Goal: Task Accomplishment & Management: Use online tool/utility

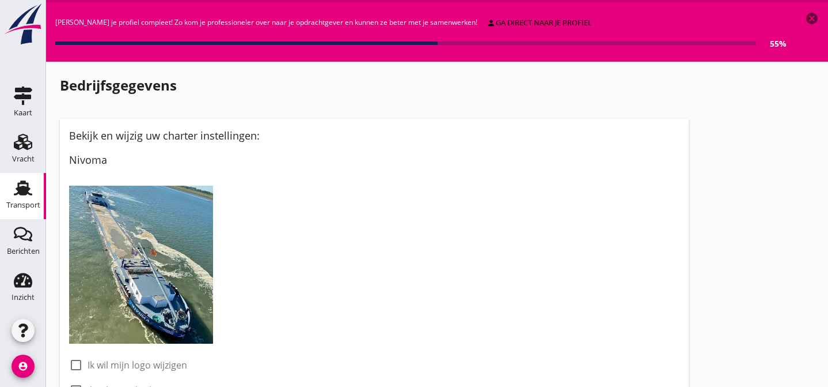
click at [20, 188] on use at bounding box center [23, 187] width 18 height 15
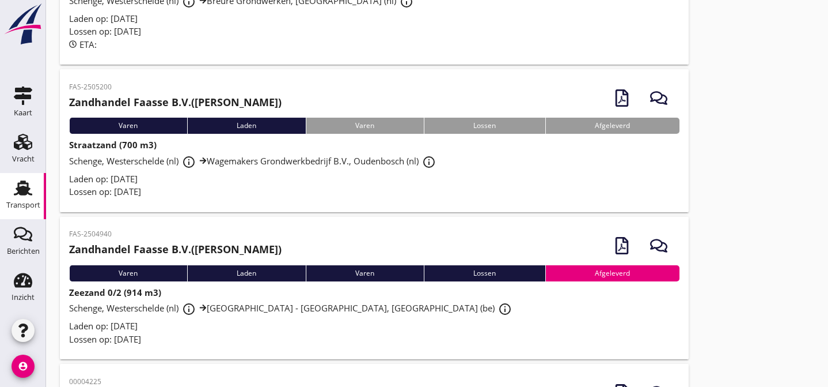
scroll to position [348, 0]
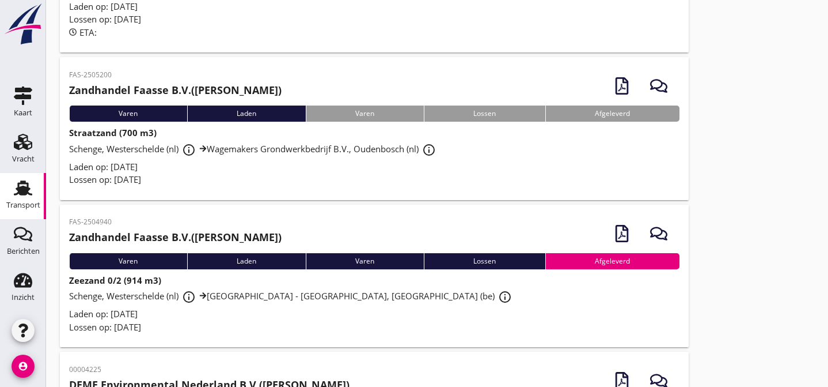
click at [329, 173] on div "Laden op: [DATE]" at bounding box center [374, 166] width 611 height 13
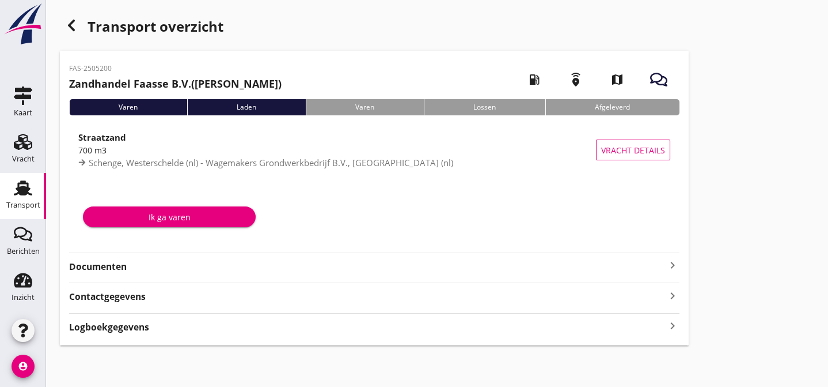
click at [285, 264] on strong "Documenten" at bounding box center [367, 266] width 597 height 13
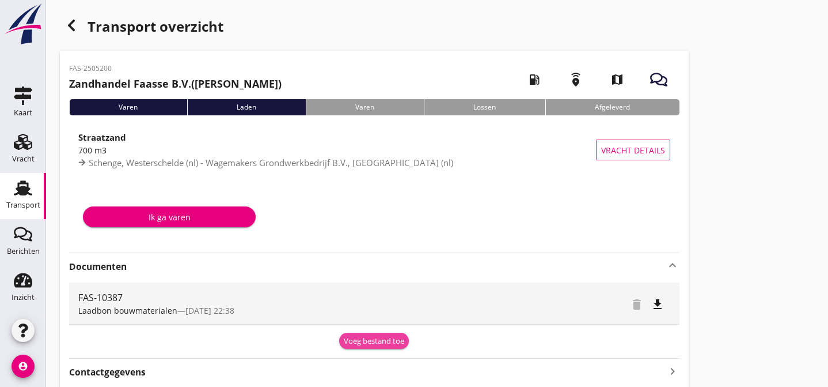
click at [375, 339] on div "Voeg bestand toe" at bounding box center [374, 341] width 60 height 12
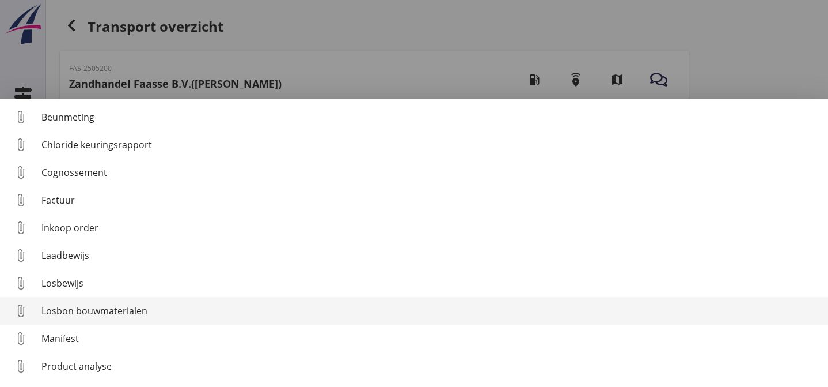
click at [248, 310] on div "Losbon bouwmaterialen" at bounding box center [430, 311] width 778 height 14
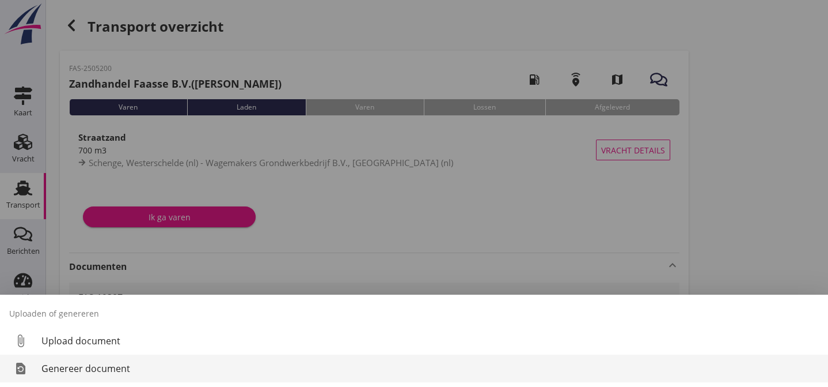
click at [295, 369] on div "Genereer document" at bounding box center [430, 368] width 778 height 14
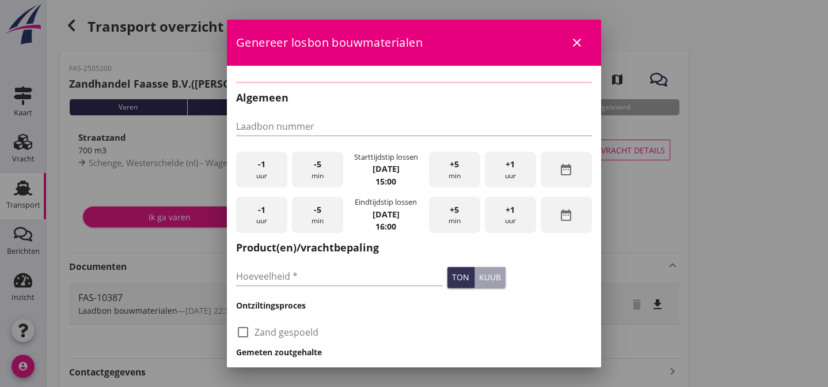
type input "FAS-10387"
type input "700"
checkbox input "true"
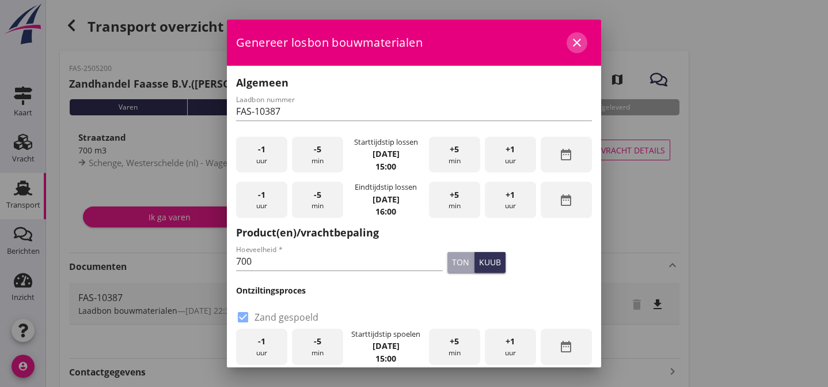
click at [570, 41] on icon "close" at bounding box center [577, 43] width 14 height 14
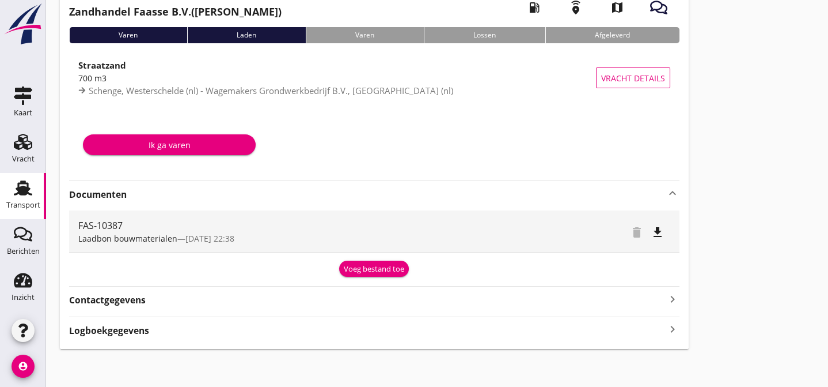
scroll to position [75, 0]
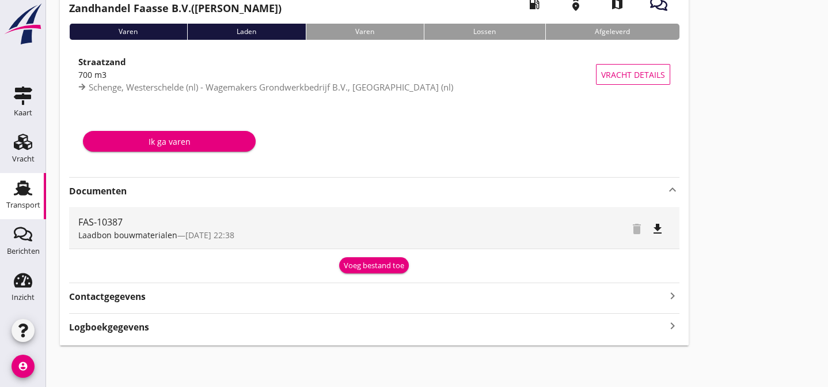
click at [265, 294] on div "Contactgegevens keyboard_arrow_right" at bounding box center [374, 295] width 611 height 16
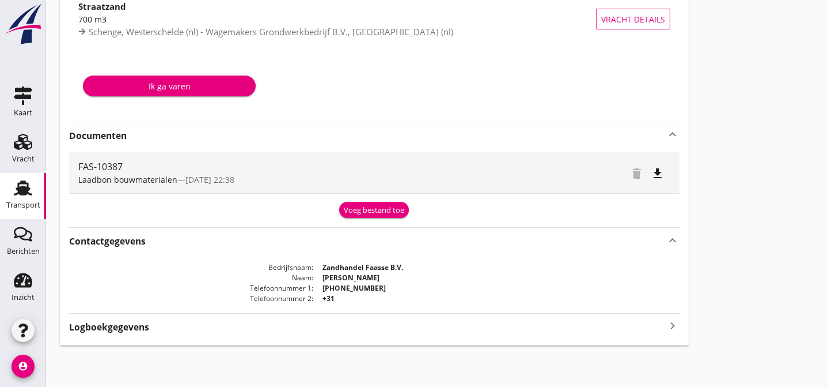
scroll to position [134, 0]
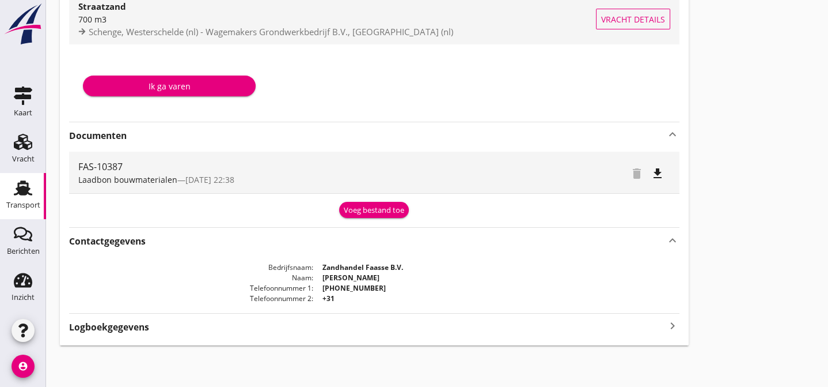
click at [643, 15] on span "Vracht details" at bounding box center [633, 19] width 64 height 12
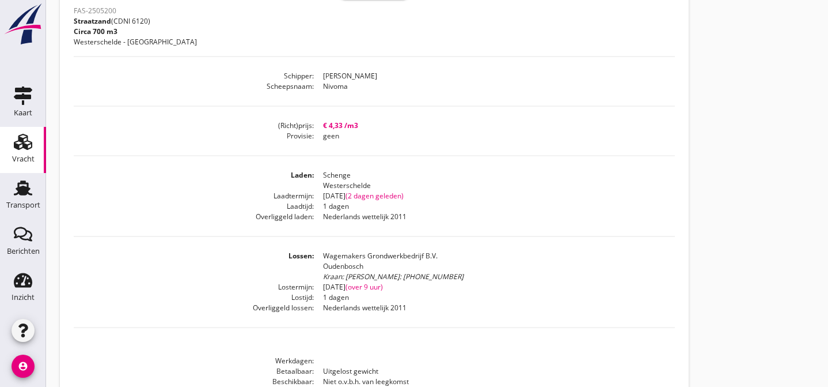
scroll to position [331, 0]
